Goal: Information Seeking & Learning: Check status

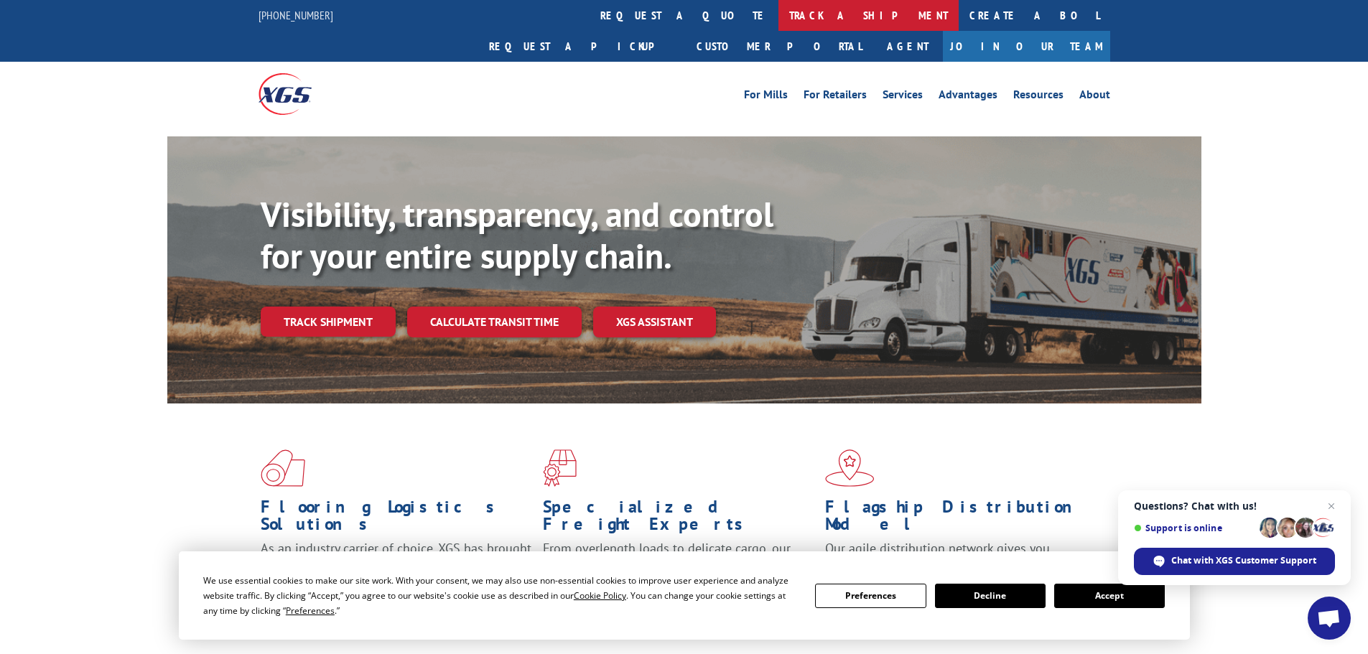
click at [779, 16] on link "track a shipment" at bounding box center [869, 15] width 180 height 31
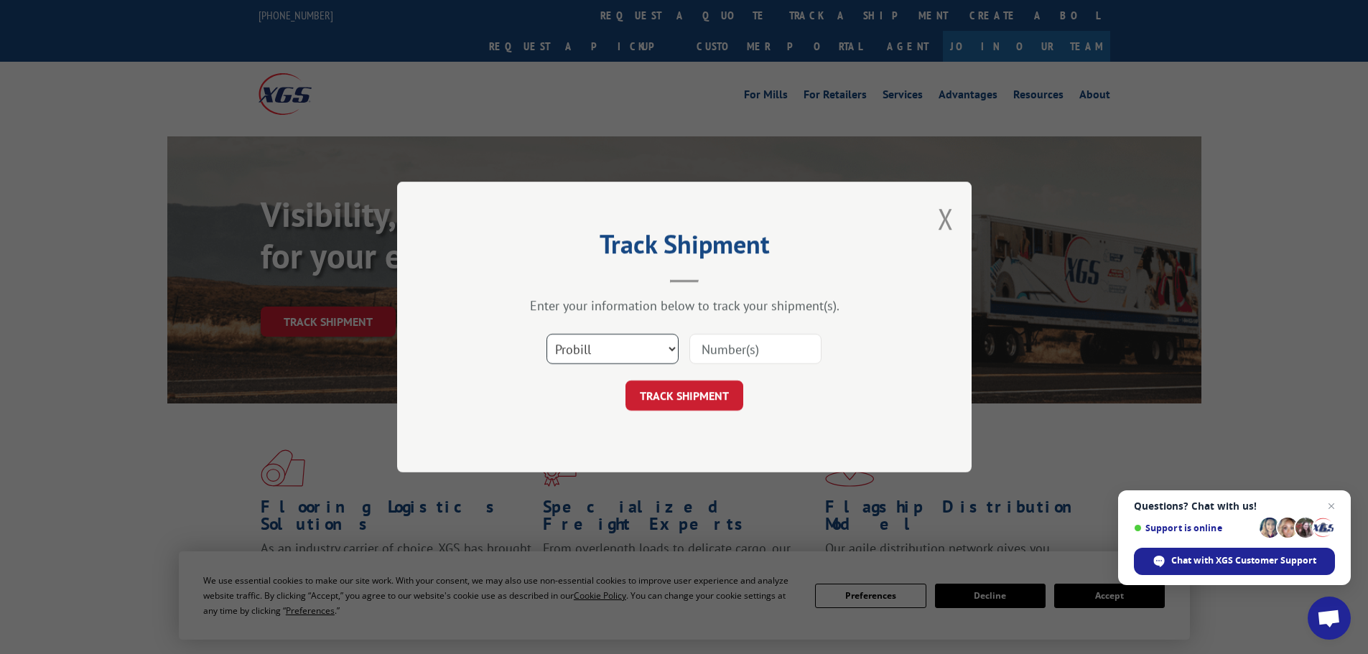
click at [595, 353] on select "Select category... Probill BOL PO" at bounding box center [613, 349] width 132 height 30
select select "bol"
click at [547, 334] on select "Select category... Probill BOL PO" at bounding box center [613, 349] width 132 height 30
click at [708, 350] on input at bounding box center [756, 349] width 132 height 30
paste input "7079788"
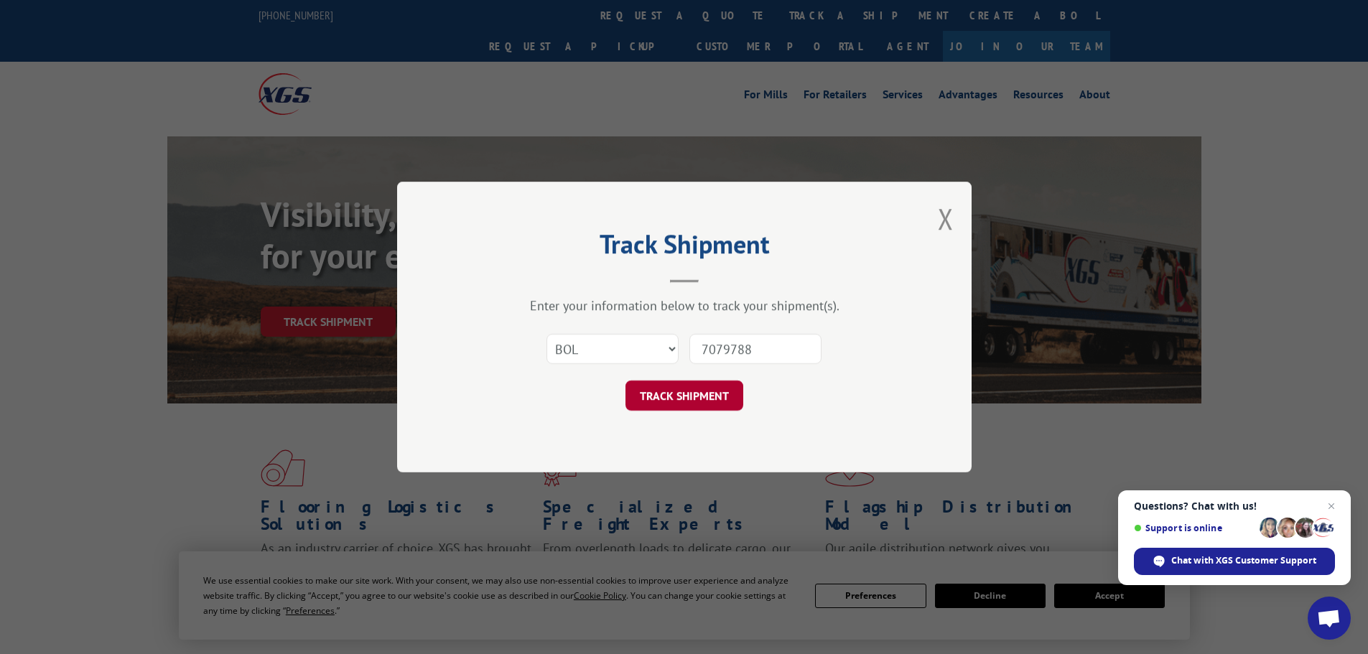
type input "7079788"
click at [693, 397] on button "TRACK SHIPMENT" at bounding box center [685, 396] width 118 height 30
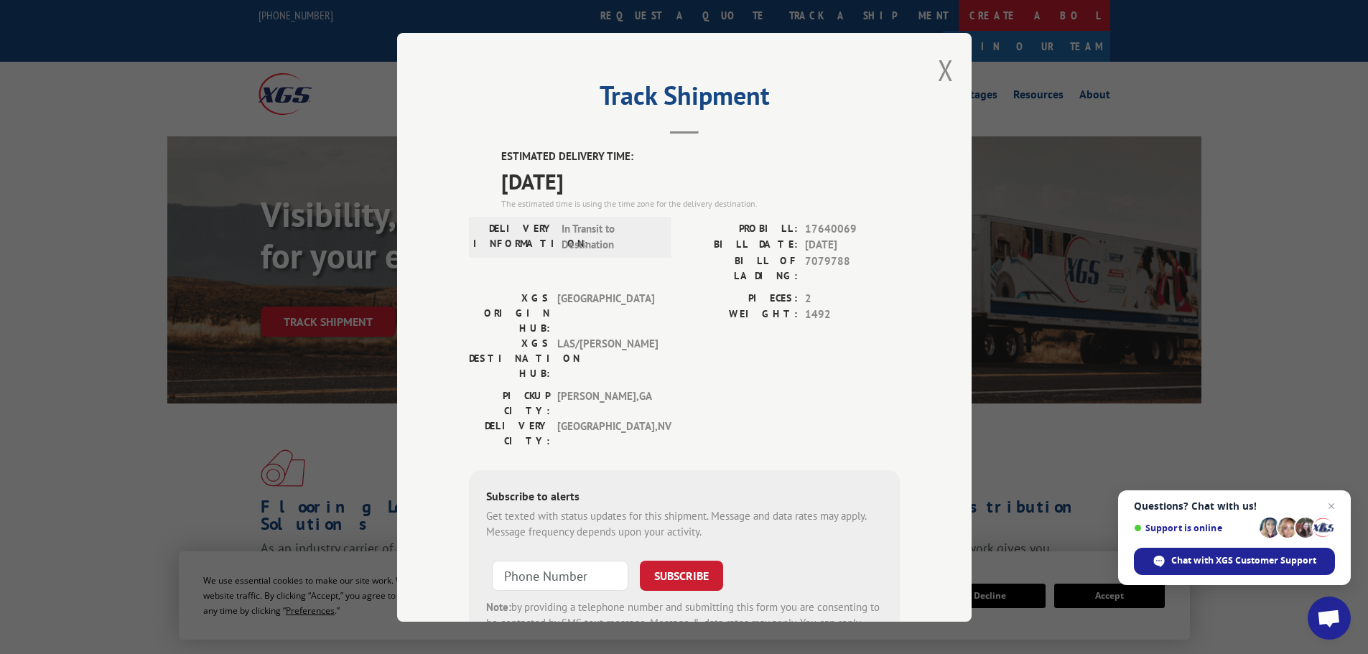
drag, startPoint x: 945, startPoint y: 74, endPoint x: 756, endPoint y: 5, distance: 201.1
click at [941, 69] on button "Close modal" at bounding box center [946, 70] width 16 height 38
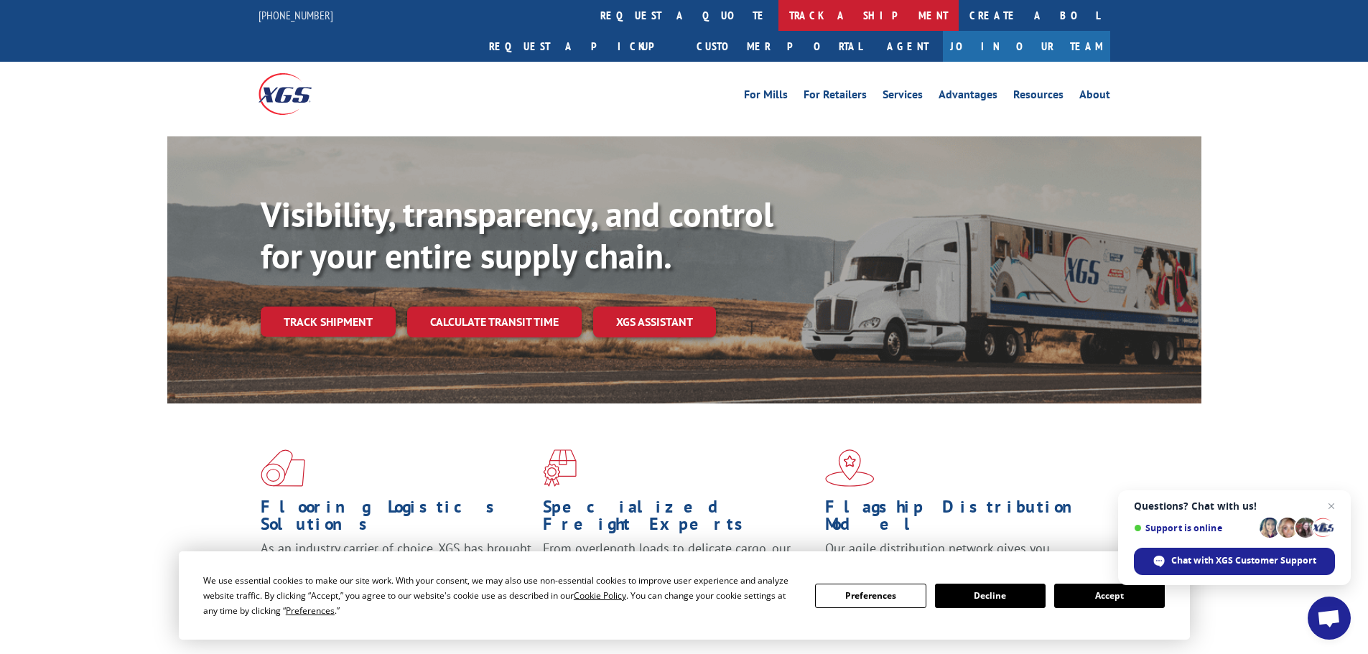
click at [779, 17] on link "track a shipment" at bounding box center [869, 15] width 180 height 31
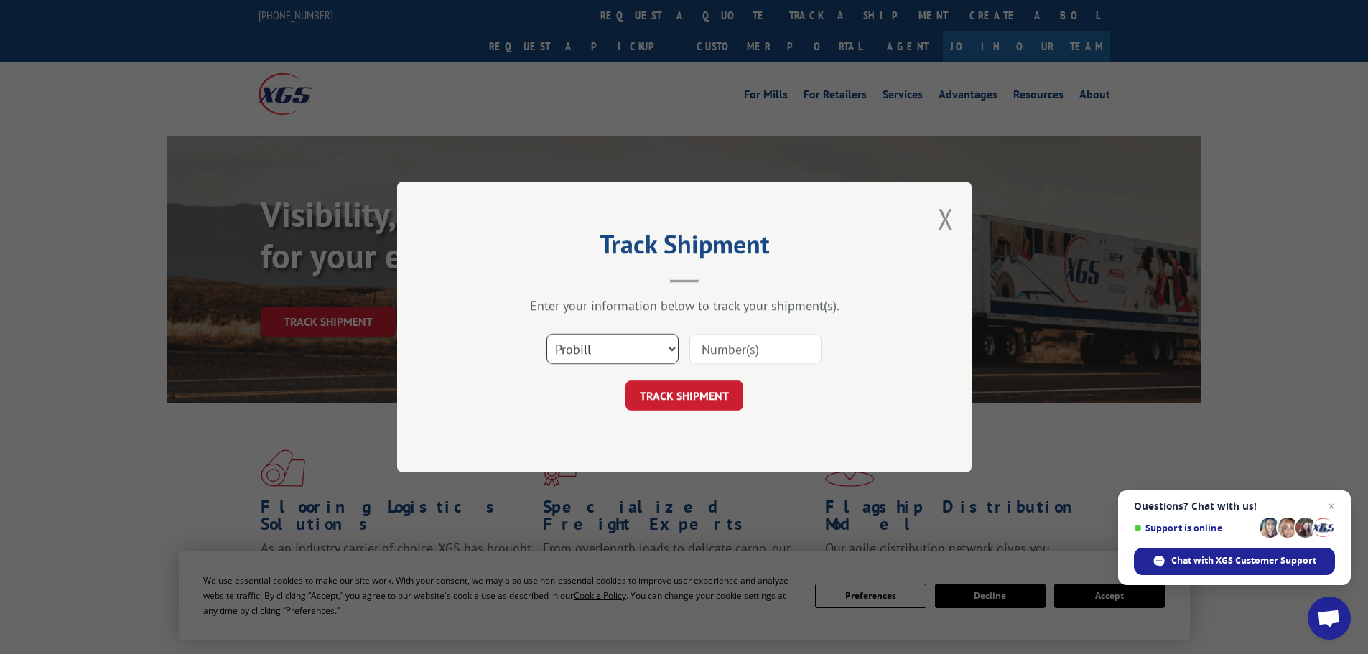
click at [592, 349] on select "Select category... Probill BOL PO" at bounding box center [613, 349] width 132 height 30
select select "bol"
click at [547, 334] on select "Select category... Probill BOL PO" at bounding box center [613, 349] width 132 height 30
click at [708, 349] on input at bounding box center [756, 349] width 132 height 30
paste input "7079789"
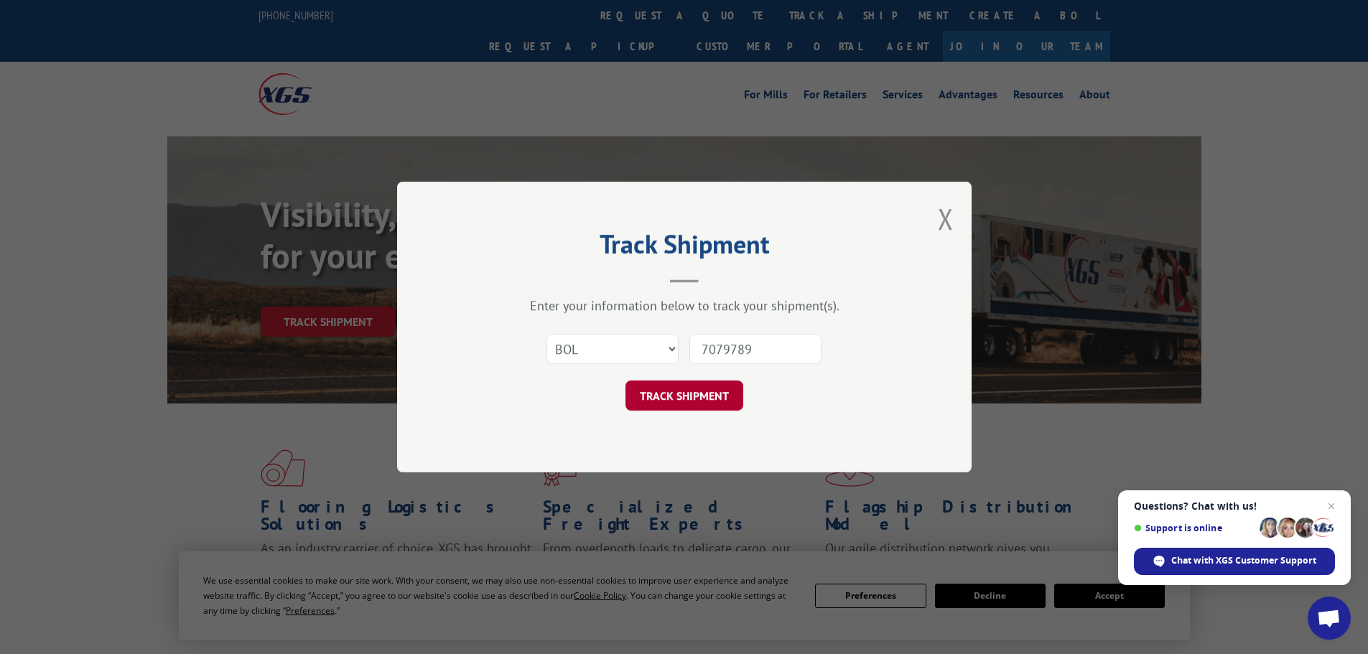
type input "7079789"
click at [647, 399] on button "TRACK SHIPMENT" at bounding box center [685, 396] width 118 height 30
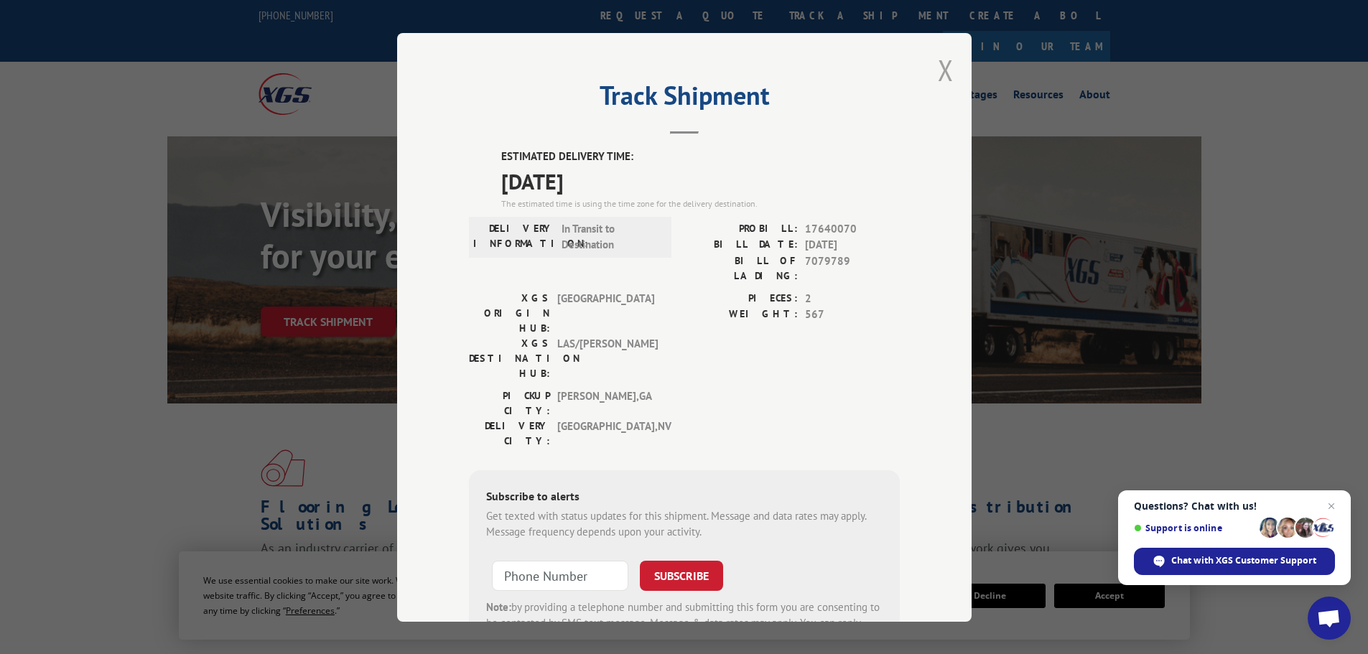
click at [942, 77] on button "Close modal" at bounding box center [946, 70] width 16 height 38
